Goal: Information Seeking & Learning: Understand process/instructions

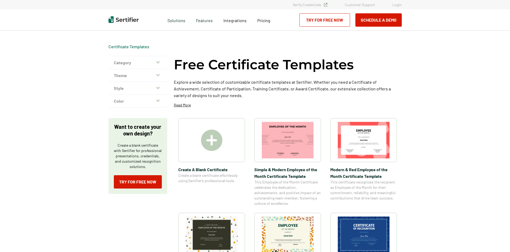
click at [220, 147] on img at bounding box center [211, 140] width 21 height 21
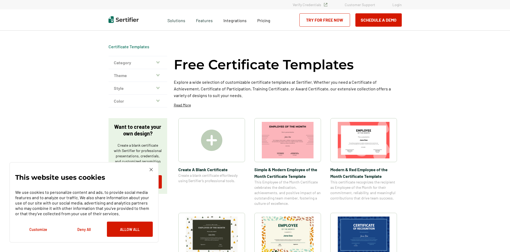
click at [208, 141] on img at bounding box center [211, 140] width 21 height 21
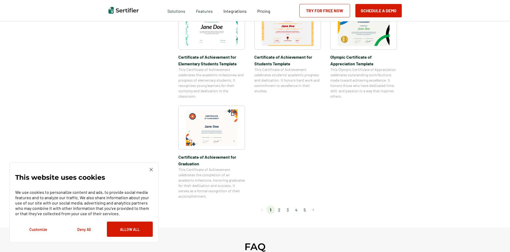
scroll to position [427, 0]
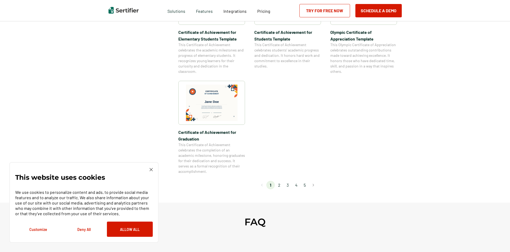
click at [150, 169] on img at bounding box center [151, 169] width 3 height 3
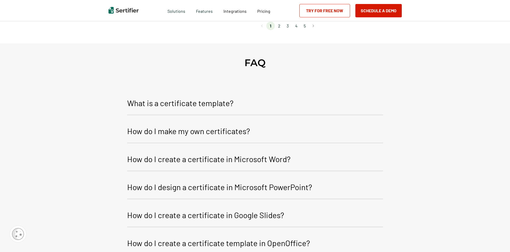
scroll to position [587, 0]
click at [196, 133] on p "How do I make my own certificates?" at bounding box center [188, 130] width 123 height 13
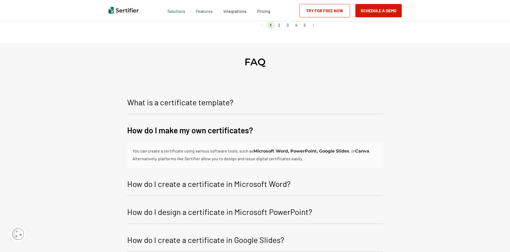
click at [206, 188] on p "How do I create a certificate in Microsoft Word?" at bounding box center [208, 183] width 163 height 13
